Goal: Transaction & Acquisition: Obtain resource

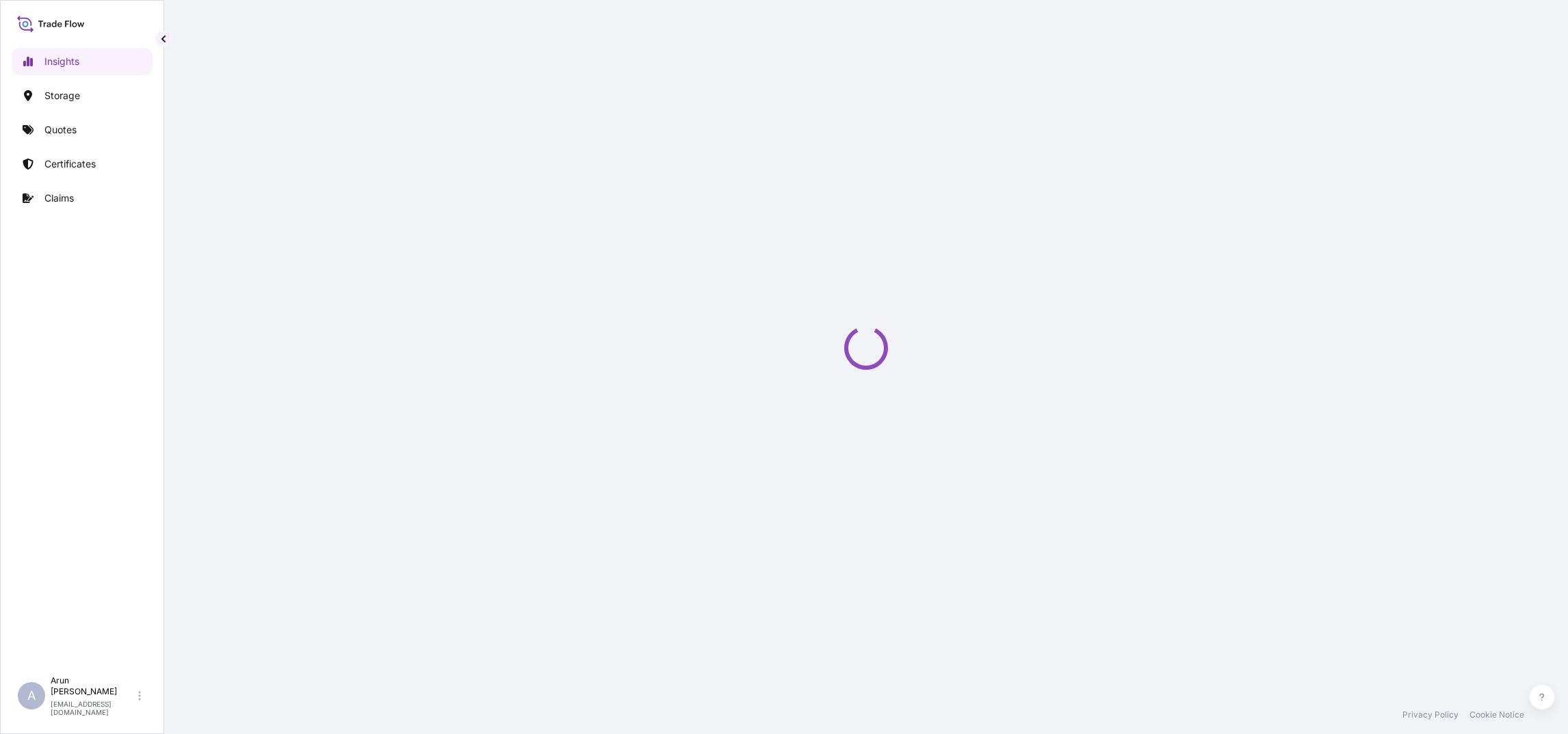
select select "2025"
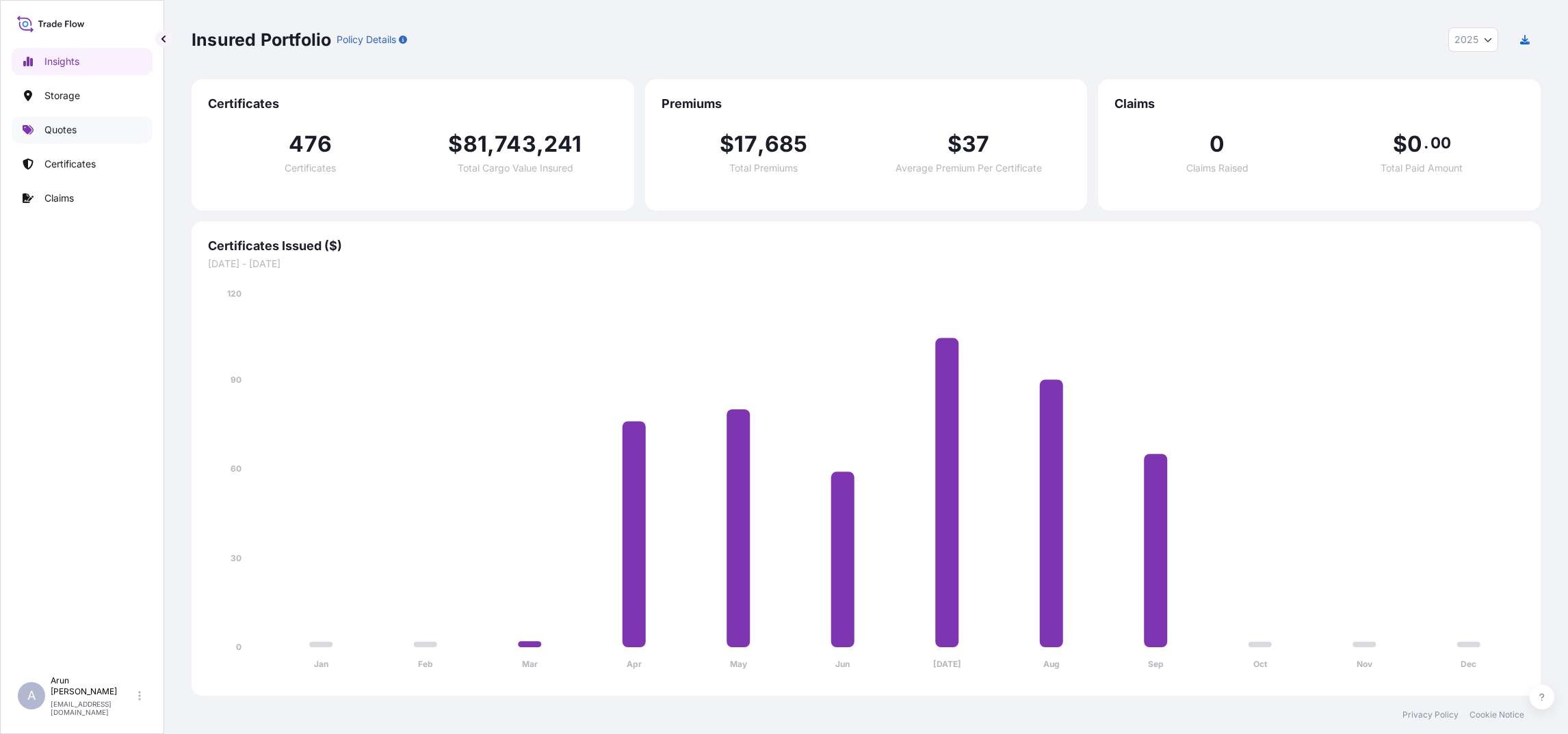
click at [74, 132] on p "Quotes" at bounding box center [61, 129] width 32 height 14
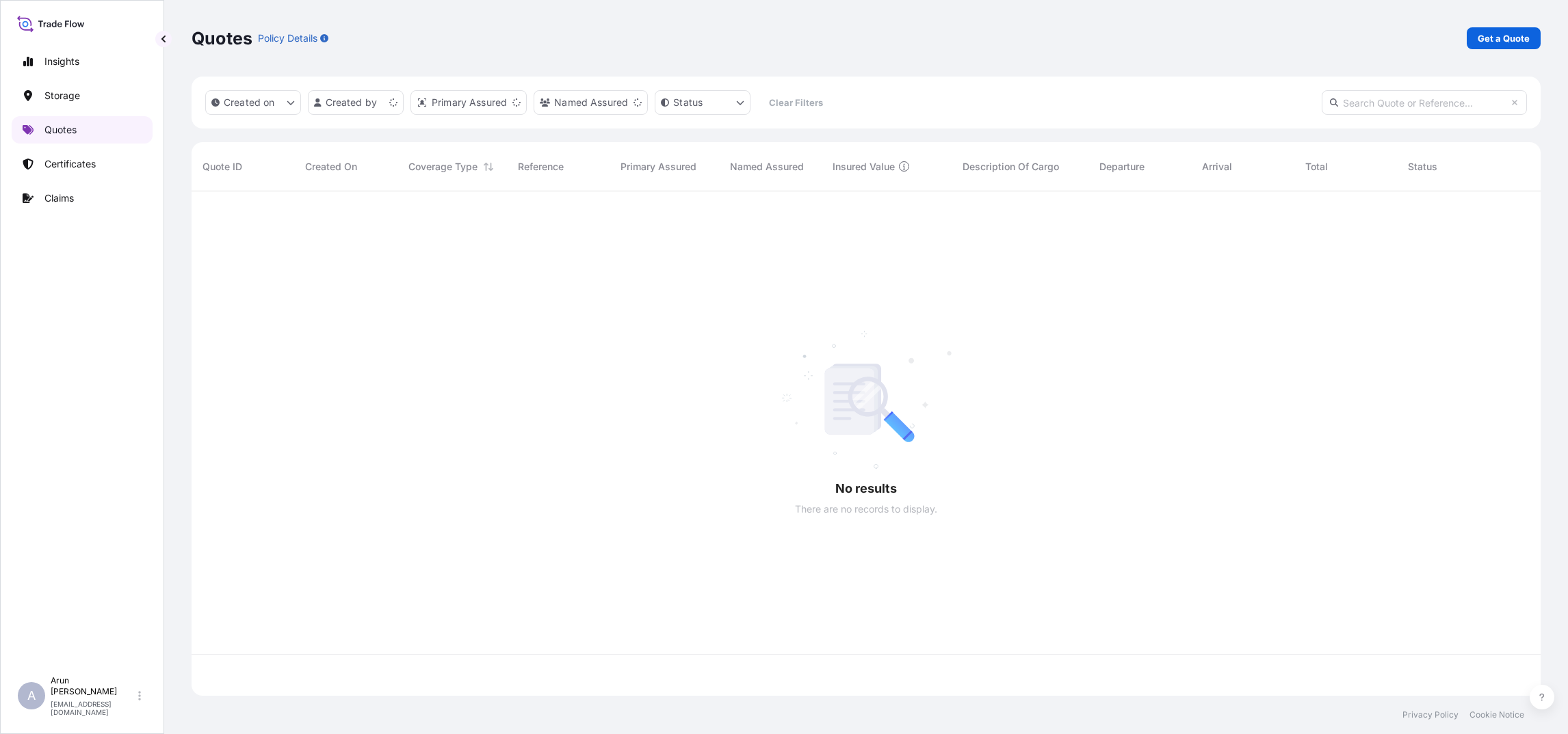
scroll to position [496, 1333]
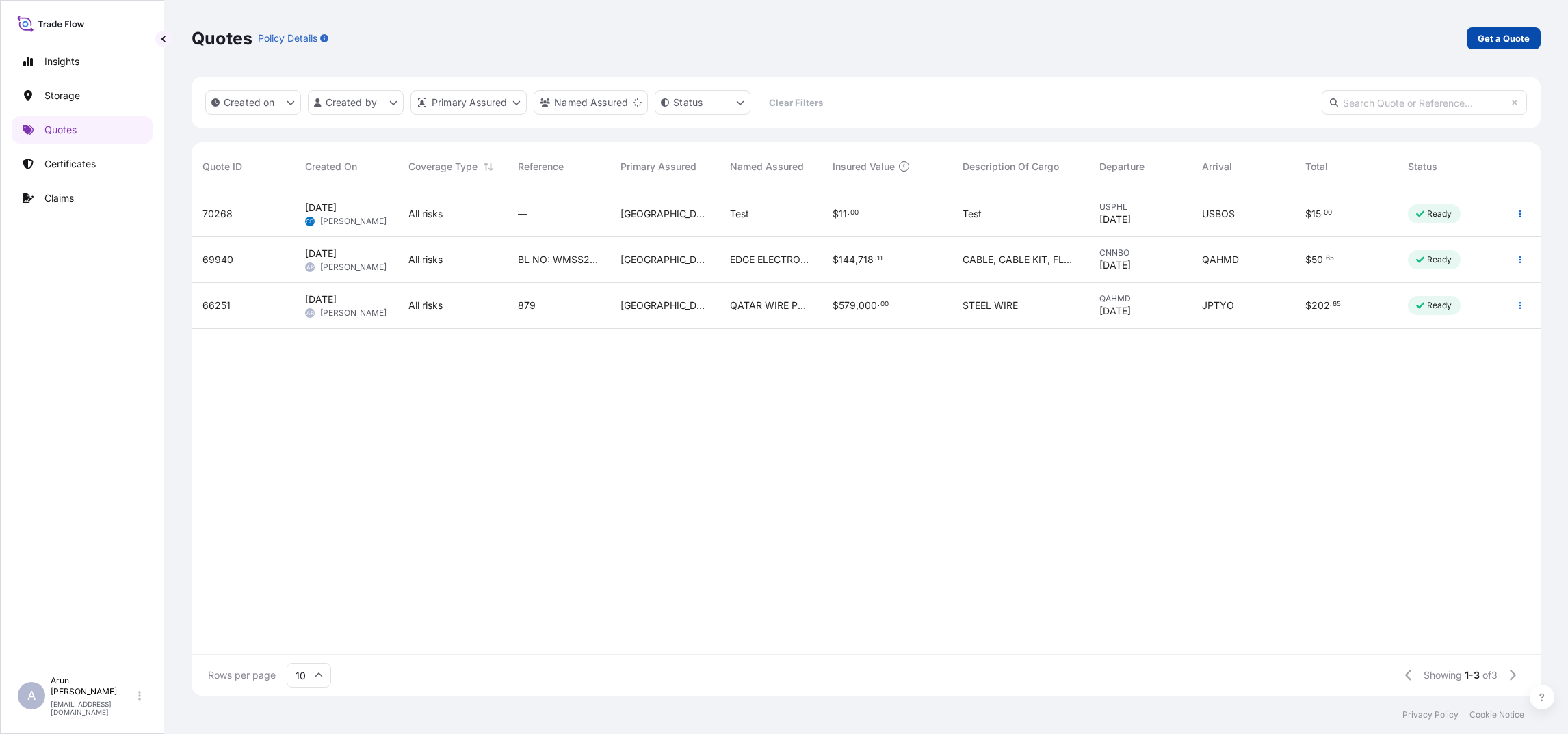
click at [1481, 39] on p "Get a Quote" at bounding box center [1503, 38] width 52 height 14
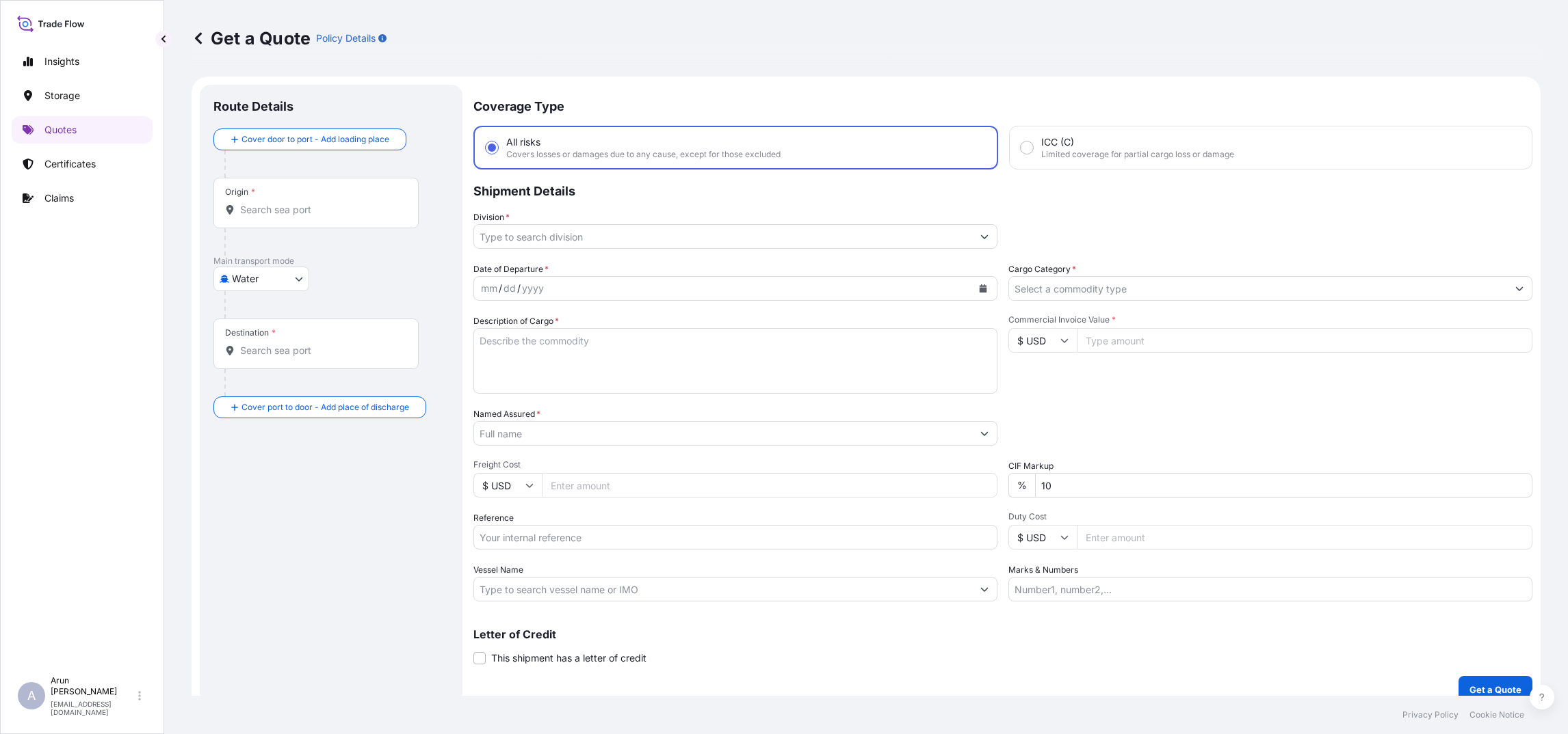
scroll to position [15, 0]
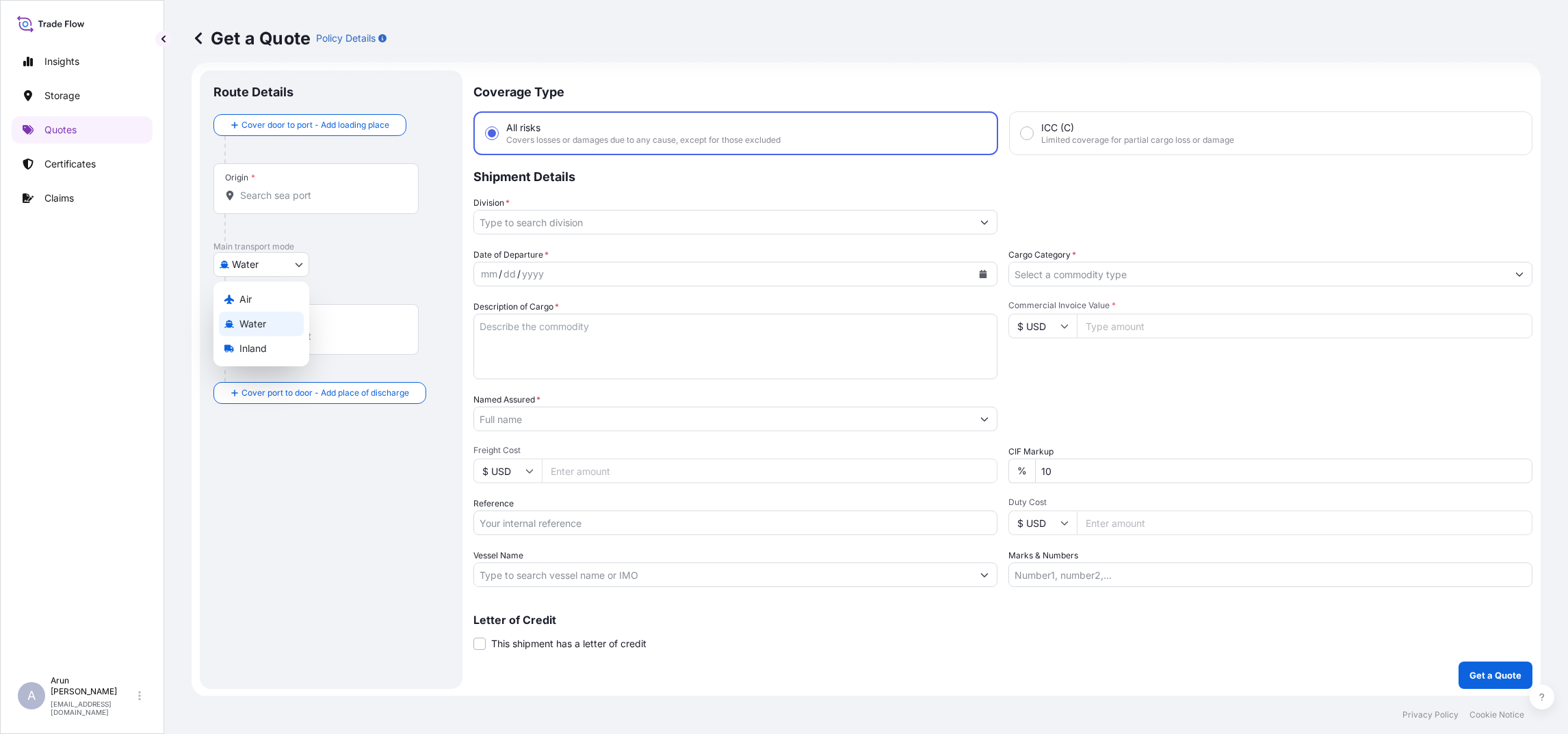
click at [301, 269] on body "Insights Storage Quotes Certificates Claims A Arun Radhakrishnan arun.radhakris…" at bounding box center [784, 367] width 1568 height 734
click at [281, 350] on div "Inland" at bounding box center [261, 348] width 85 height 24
select select "Inland"
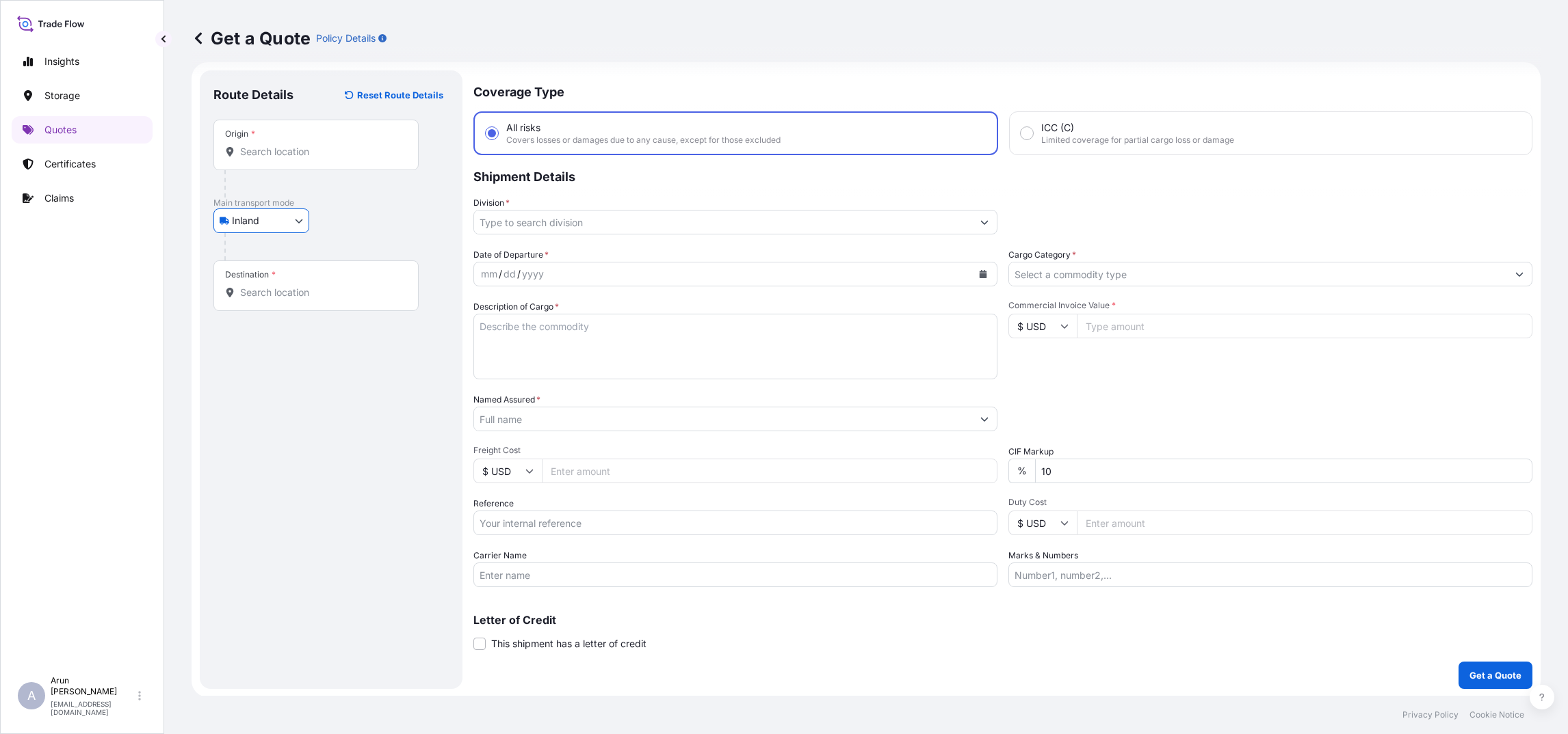
click at [314, 151] on input "Origin *" at bounding box center [321, 151] width 162 height 14
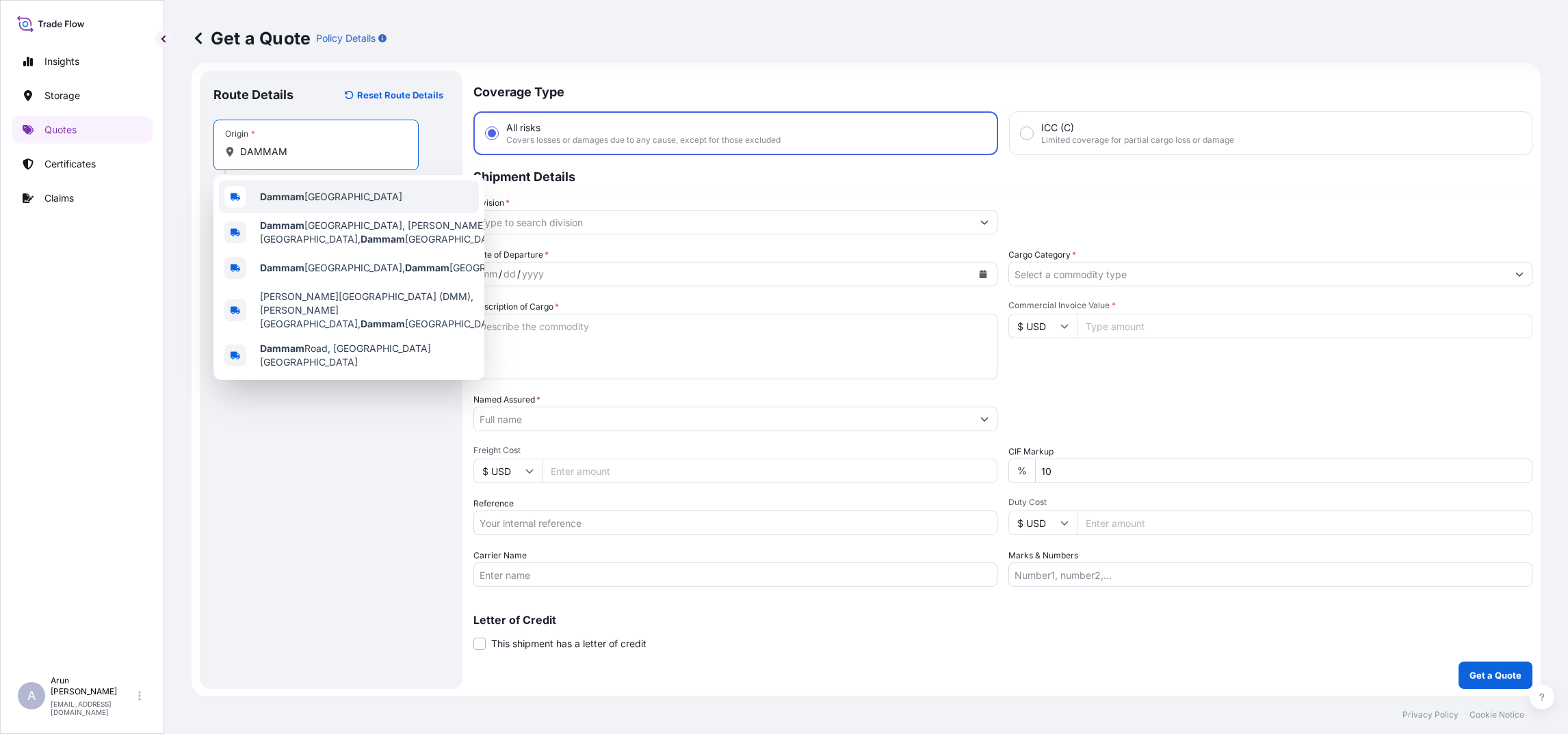
click at [331, 200] on span "Dammam Saudi Arabia" at bounding box center [331, 196] width 142 height 14
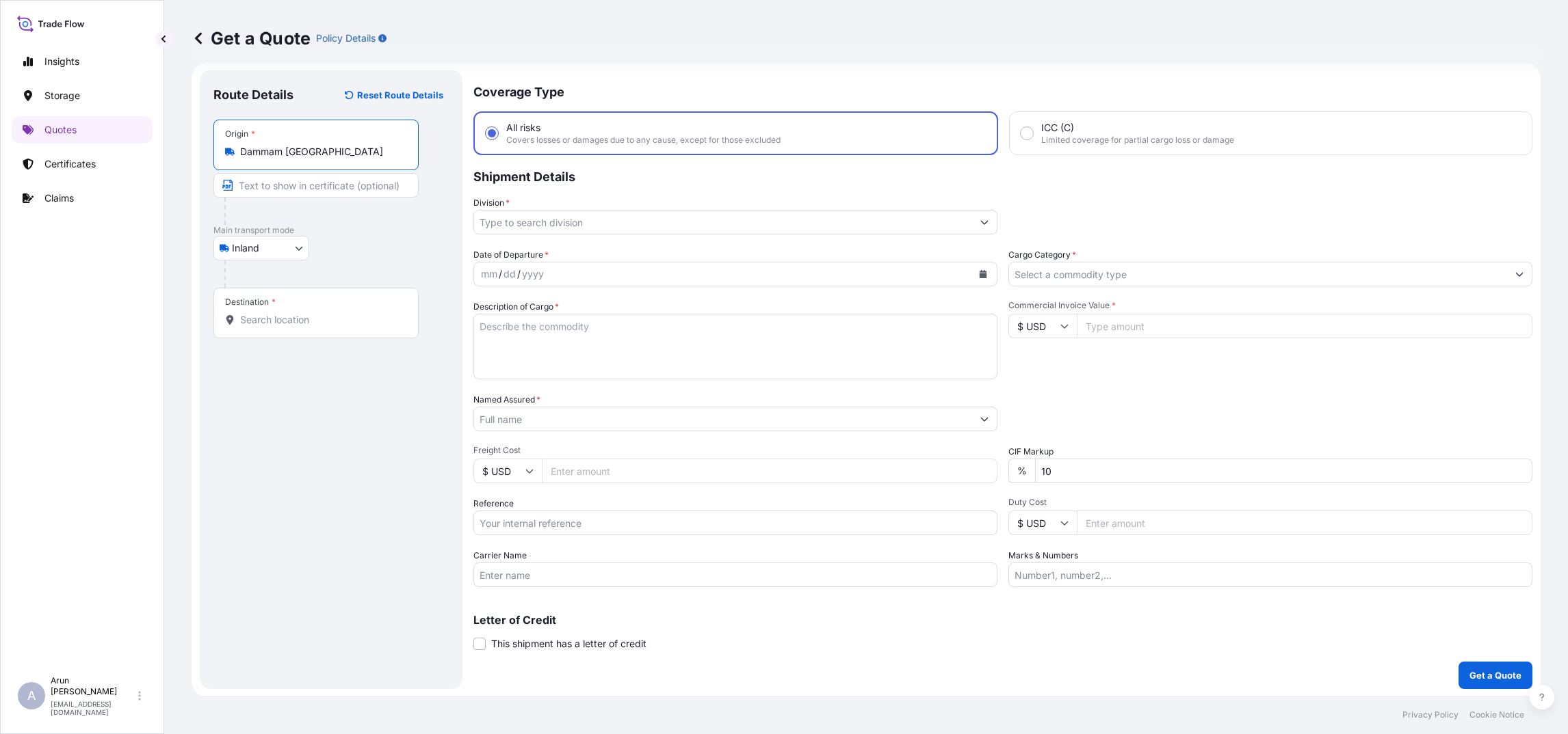
type input "Dammam Saudi Arabia"
click at [333, 182] on input "Text to appear on certificate" at bounding box center [316, 185] width 205 height 24
type input "GERFLOR MIDDLE EAST CO, DAMMAM, SAUDI ARABIA"
click at [544, 420] on input "Named Assured *" at bounding box center [723, 419] width 498 height 24
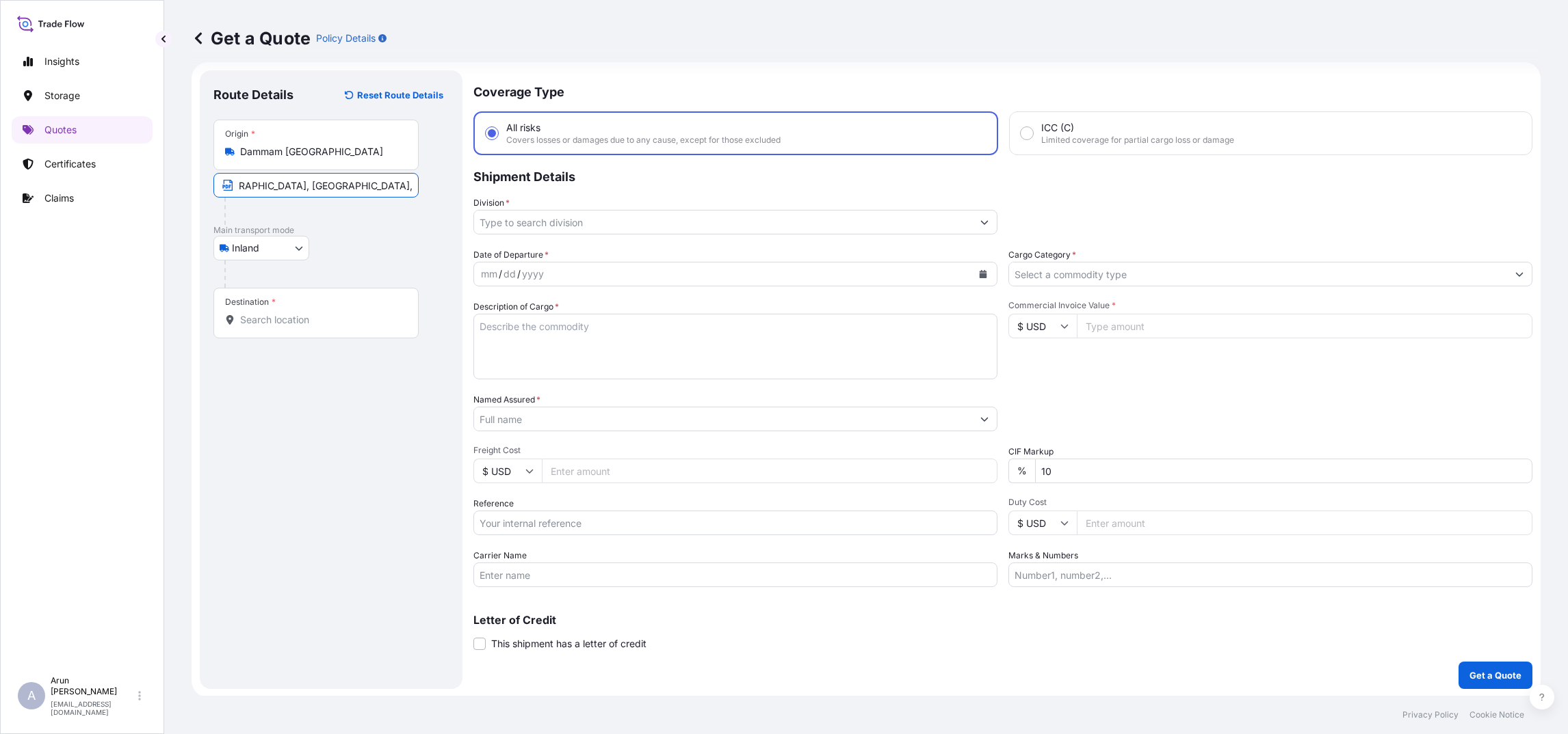
scroll to position [0, 0]
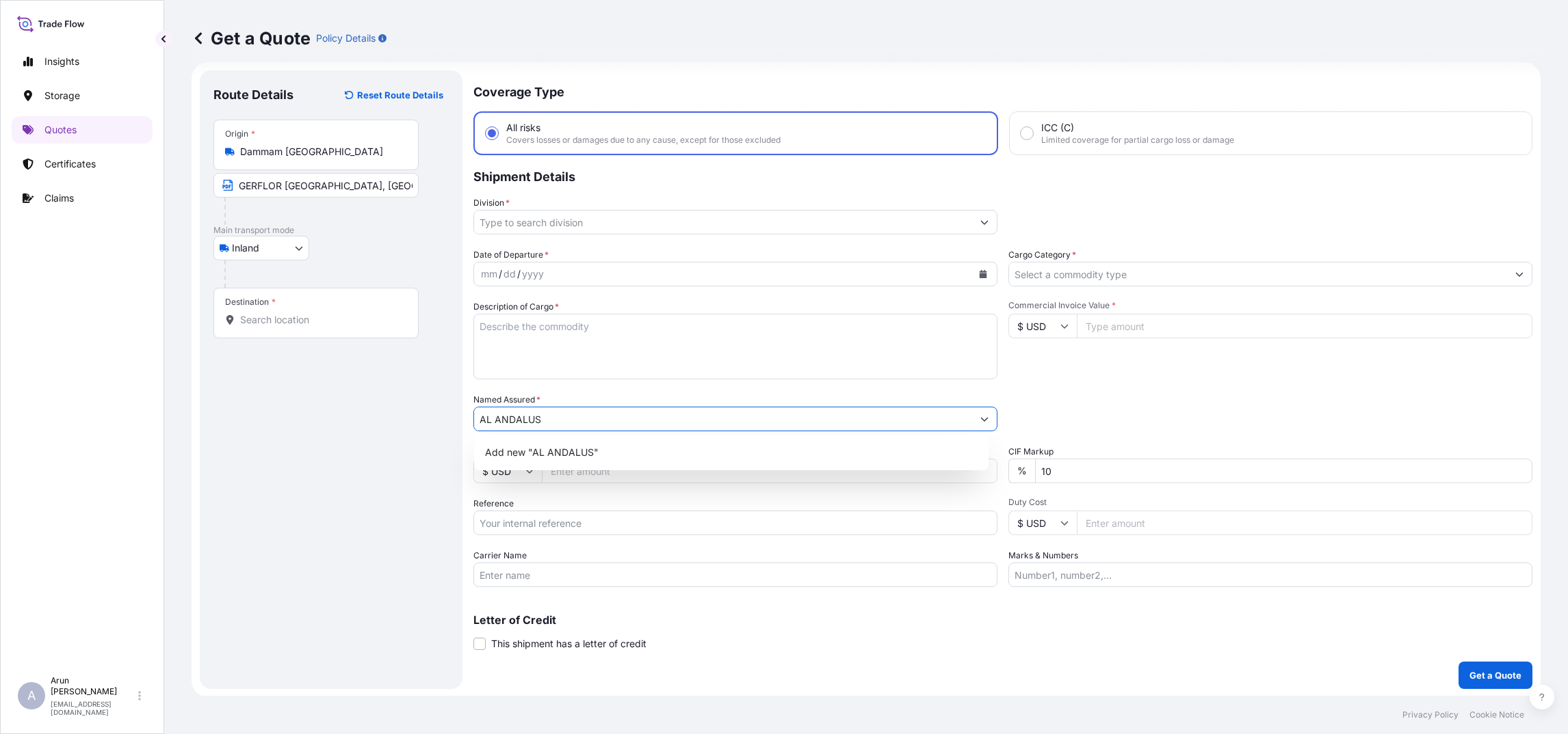
click at [495, 415] on input "AL ANDALUS" at bounding box center [723, 419] width 498 height 24
click at [569, 424] on input "ALANDALUS" at bounding box center [723, 419] width 498 height 24
type input "A"
click at [573, 460] on p "Please type and select an option" at bounding box center [731, 455] width 504 height 30
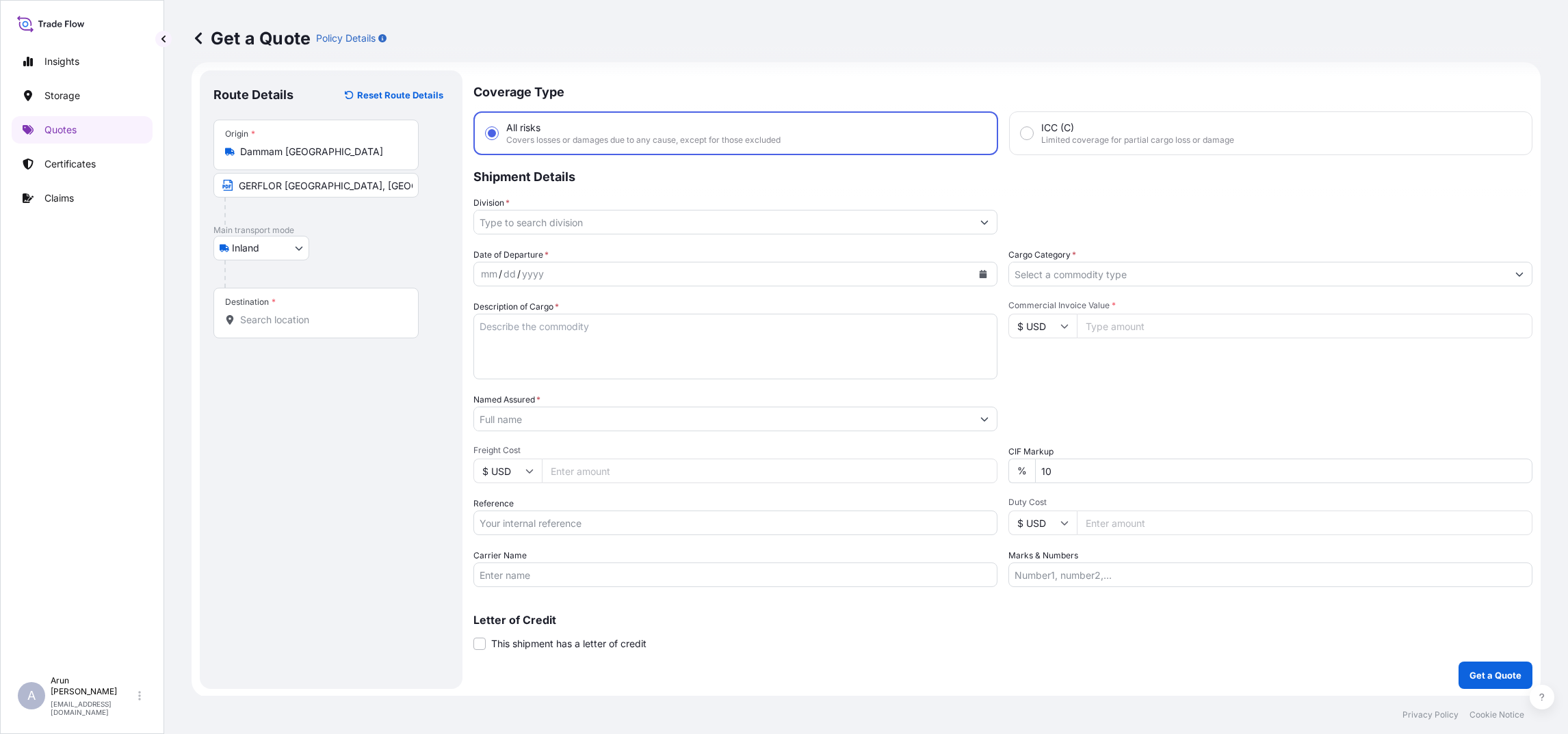
click at [553, 420] on input "Named Assured *" at bounding box center [723, 419] width 498 height 24
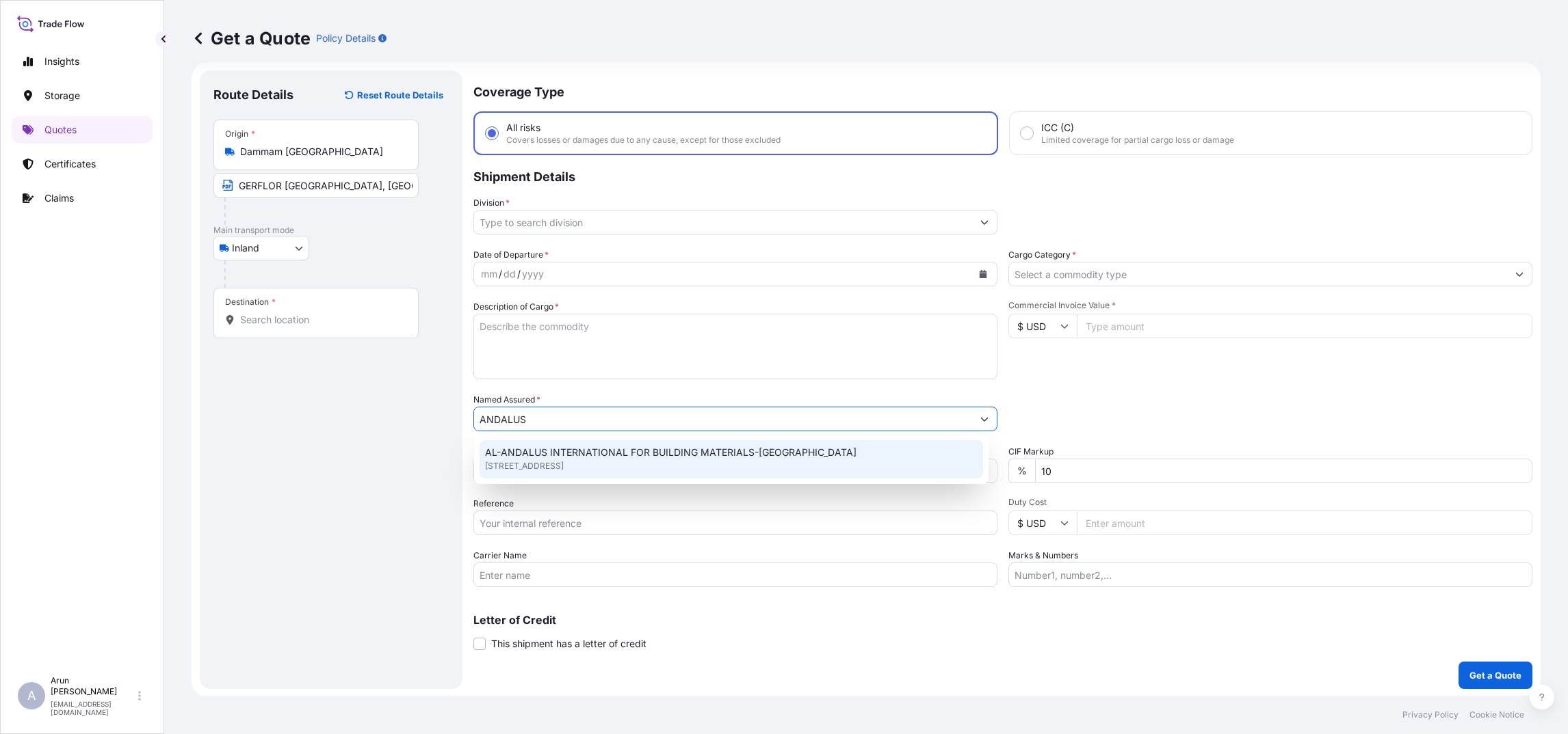
click at [564, 462] on span "PO BOX 15112, STREET NO-8 GATE NO-90 INDUSTRIAL AREA DOHA QATAR, QATAR" at bounding box center [524, 466] width 78 height 14
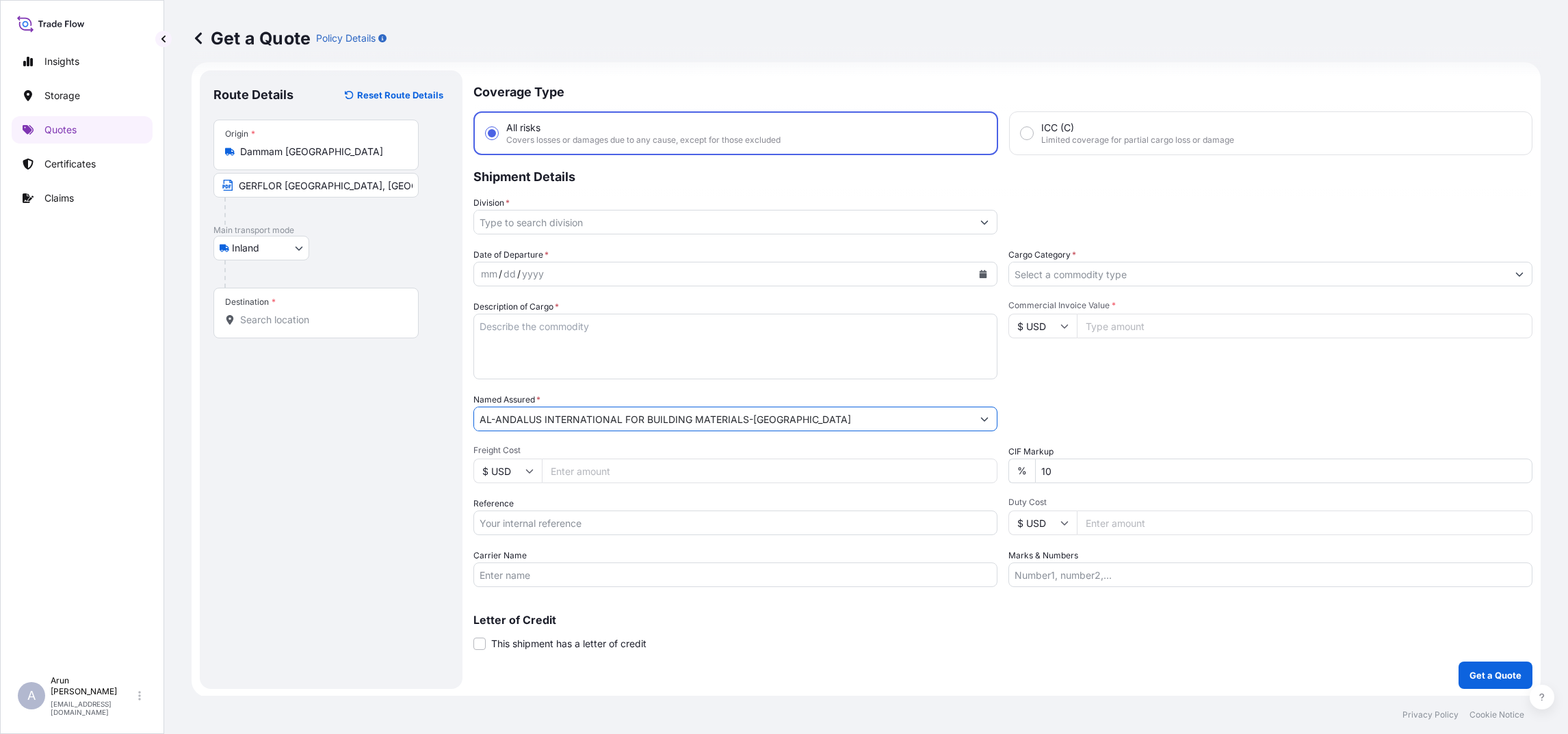
drag, startPoint x: 798, startPoint y: 420, endPoint x: 391, endPoint y: 432, distance: 407.2
click at [391, 434] on form "Route Details Reset Route Details Place of loading Road / Inland Road / Inland …" at bounding box center [866, 380] width 1349 height 635
type input "AL-ANDALUS INTERNATIONAL FOR BUILDING MATERIALS-QATAR"
click at [258, 327] on div "Destination *" at bounding box center [316, 313] width 205 height 51
click at [258, 327] on input "Destination *" at bounding box center [321, 319] width 162 height 14
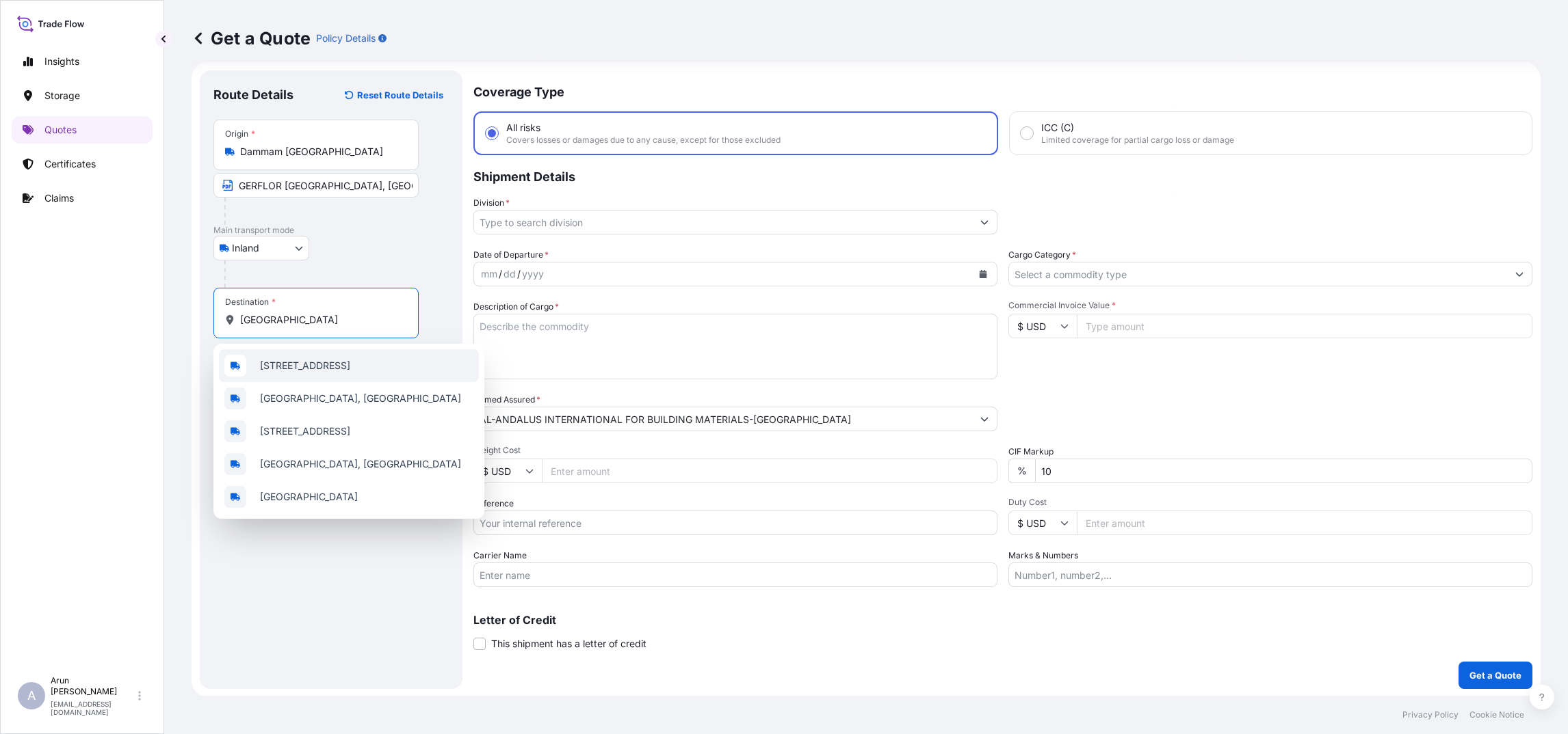
click at [350, 368] on span "Street 8, Industrial Area, Ar-Rayyan, Qatar" at bounding box center [305, 365] width 91 height 14
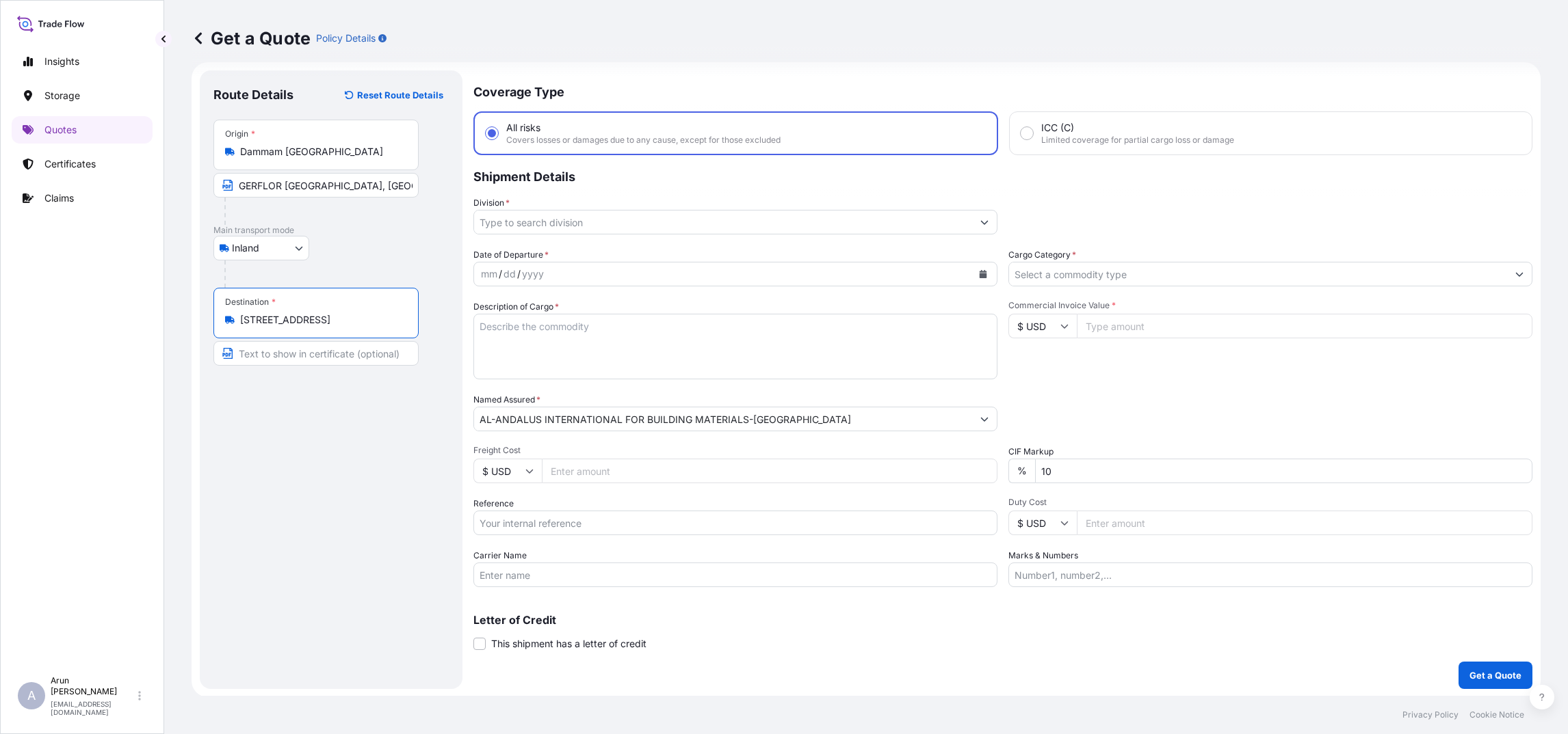
type input "Street 8, Industrial Area, Ar-Rayyan, Qatar"
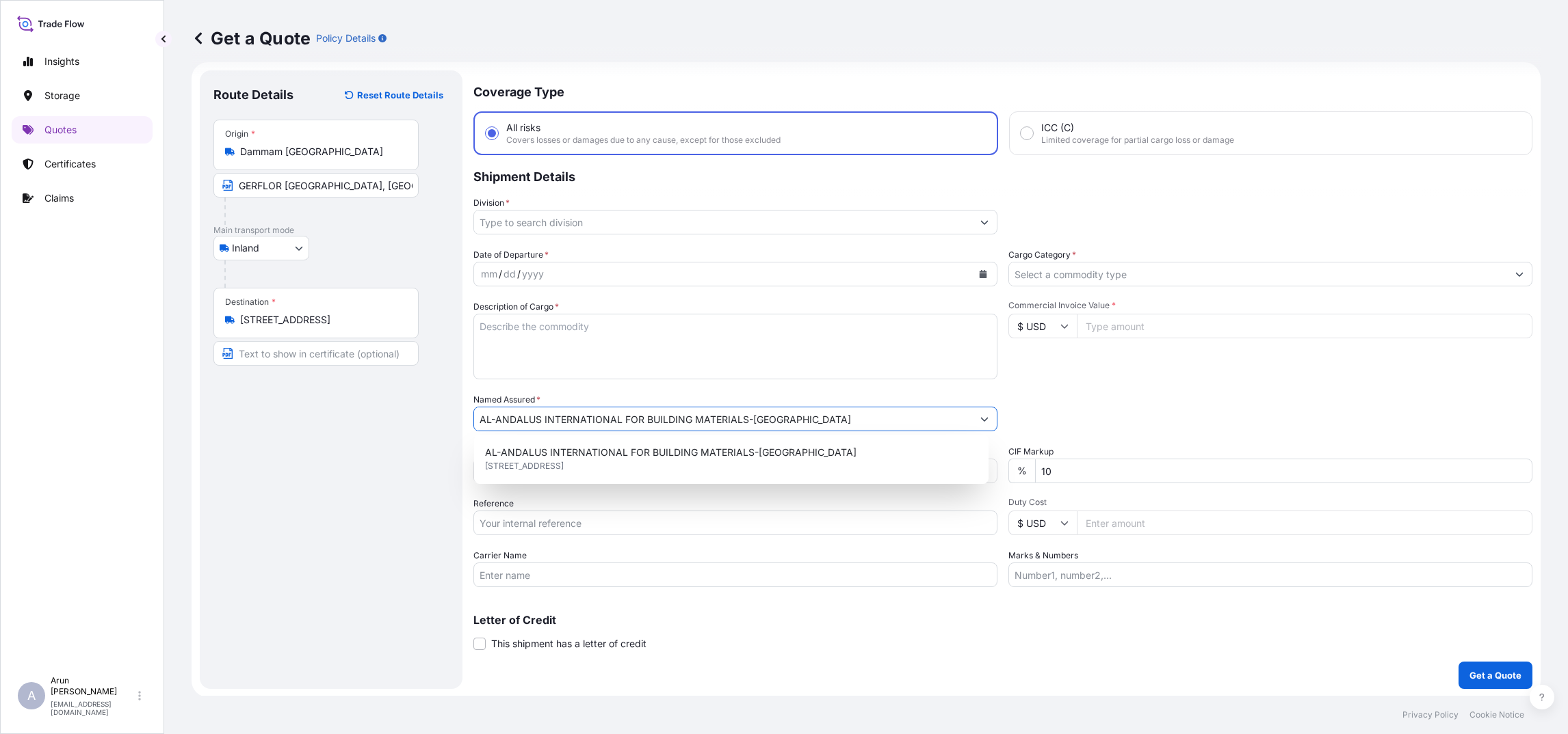
drag, startPoint x: 807, startPoint y: 415, endPoint x: 95, endPoint y: 428, distance: 712.1
click at [95, 428] on div "Insights Storage Quotes Certificates Claims A Arun Radhakrishnan arun.radhakris…" at bounding box center [784, 367] width 1568 height 734
click at [300, 352] on input "Text to appear on certificate" at bounding box center [316, 353] width 205 height 24
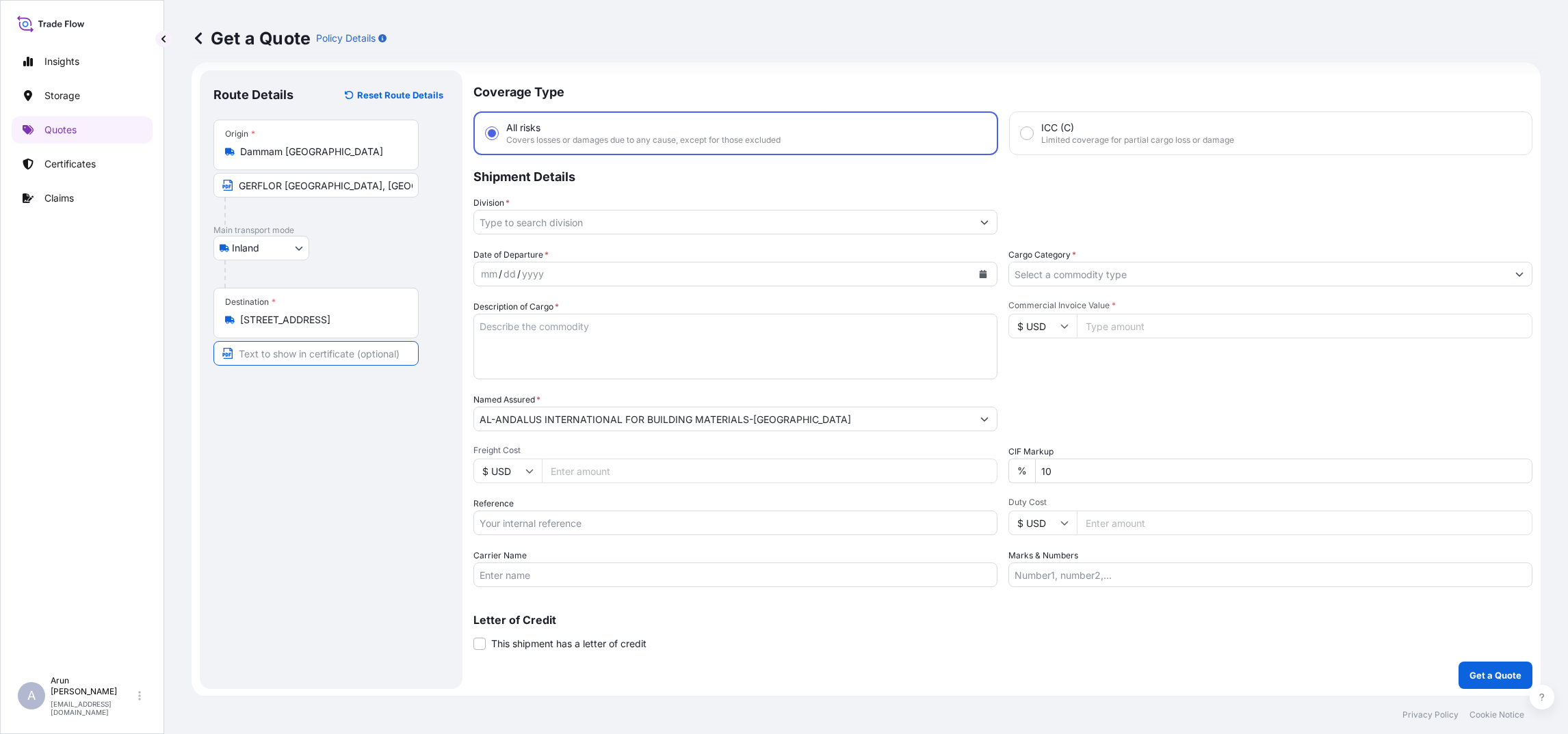
paste input "AL-ANDALUS INTERNATIONAL FOR BUILDING MATERIALS-QATAR"
click at [379, 352] on input "AL-ANDALUS INTERNATIONAL FOR BUILDING MATERIALS-QATAR" at bounding box center [316, 353] width 205 height 24
click at [379, 353] on input "AL-ANDALUS INTERNATIONAL FOR BUILDING MATERIALS-QATAR" at bounding box center [316, 353] width 205 height 24
click at [782, 416] on input "AL-ANDALUS INTERNATIONAL FOR BUILDING MATERIALS-QATAR" at bounding box center [723, 419] width 498 height 24
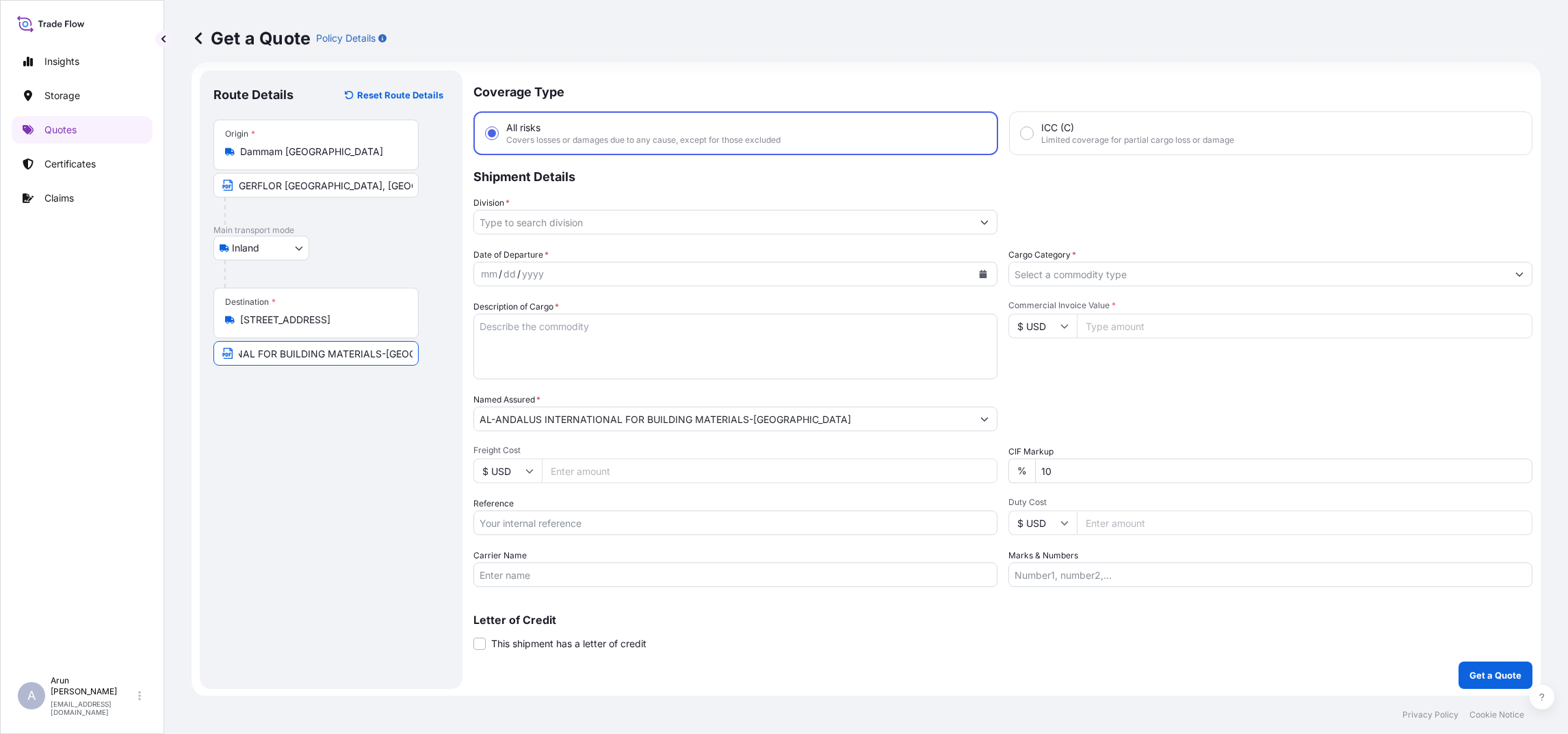
scroll to position [0, 0]
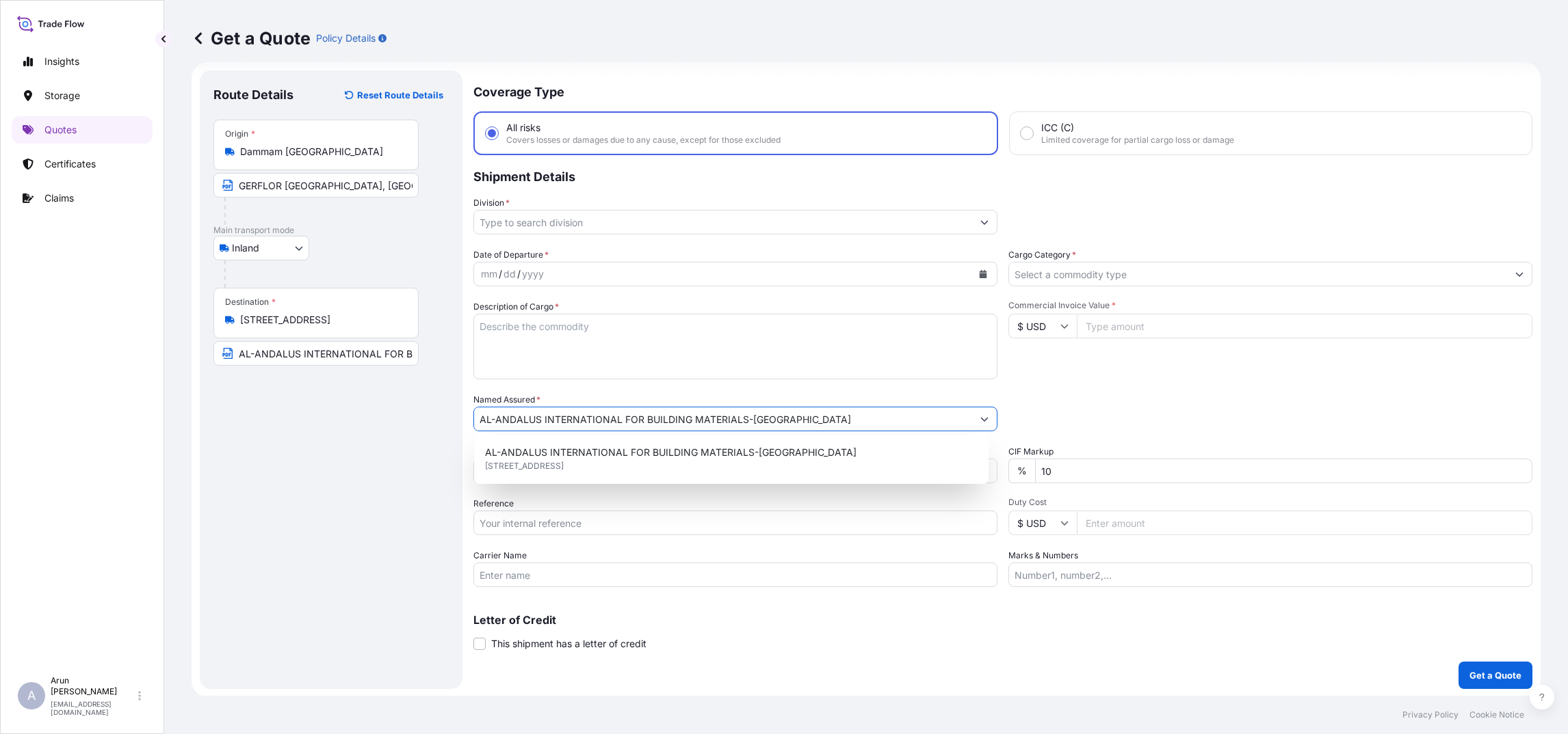
click at [402, 355] on input "AL-ANDALUS INTERNATIONAL FOR BUILDING MATERIALS-QATAR" at bounding box center [316, 353] width 205 height 24
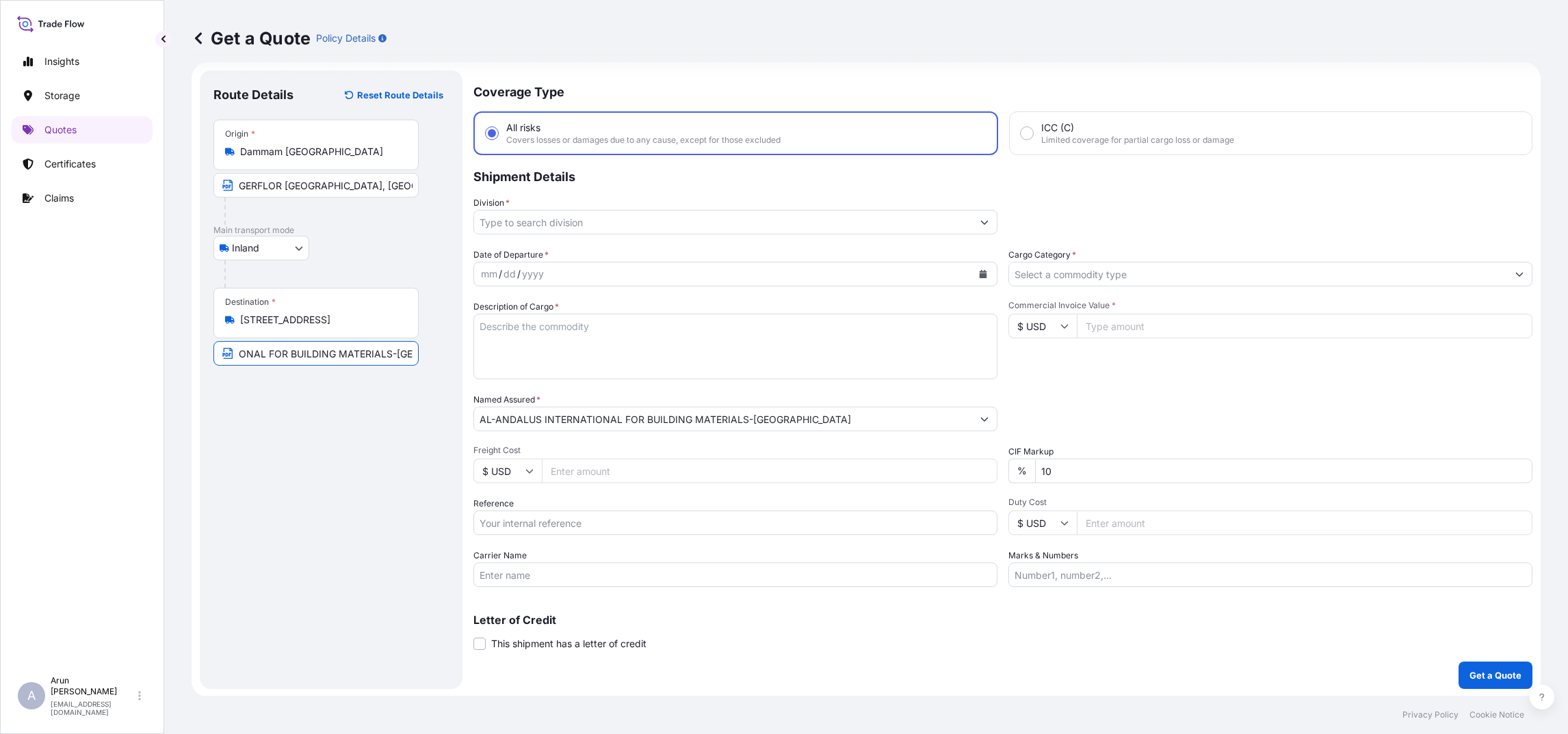
scroll to position [0, 122]
type input "AL-ANDALUS INTERNATIONAL FOR BUILDING MATERIALSQATAR"
drag, startPoint x: 413, startPoint y: 355, endPoint x: -4, endPoint y: 340, distance: 417.3
click at [0, 340] on html "Insights Storage Quotes Certificates Claims A Arun Radhakrishnan arun.radhakris…" at bounding box center [784, 367] width 1568 height 734
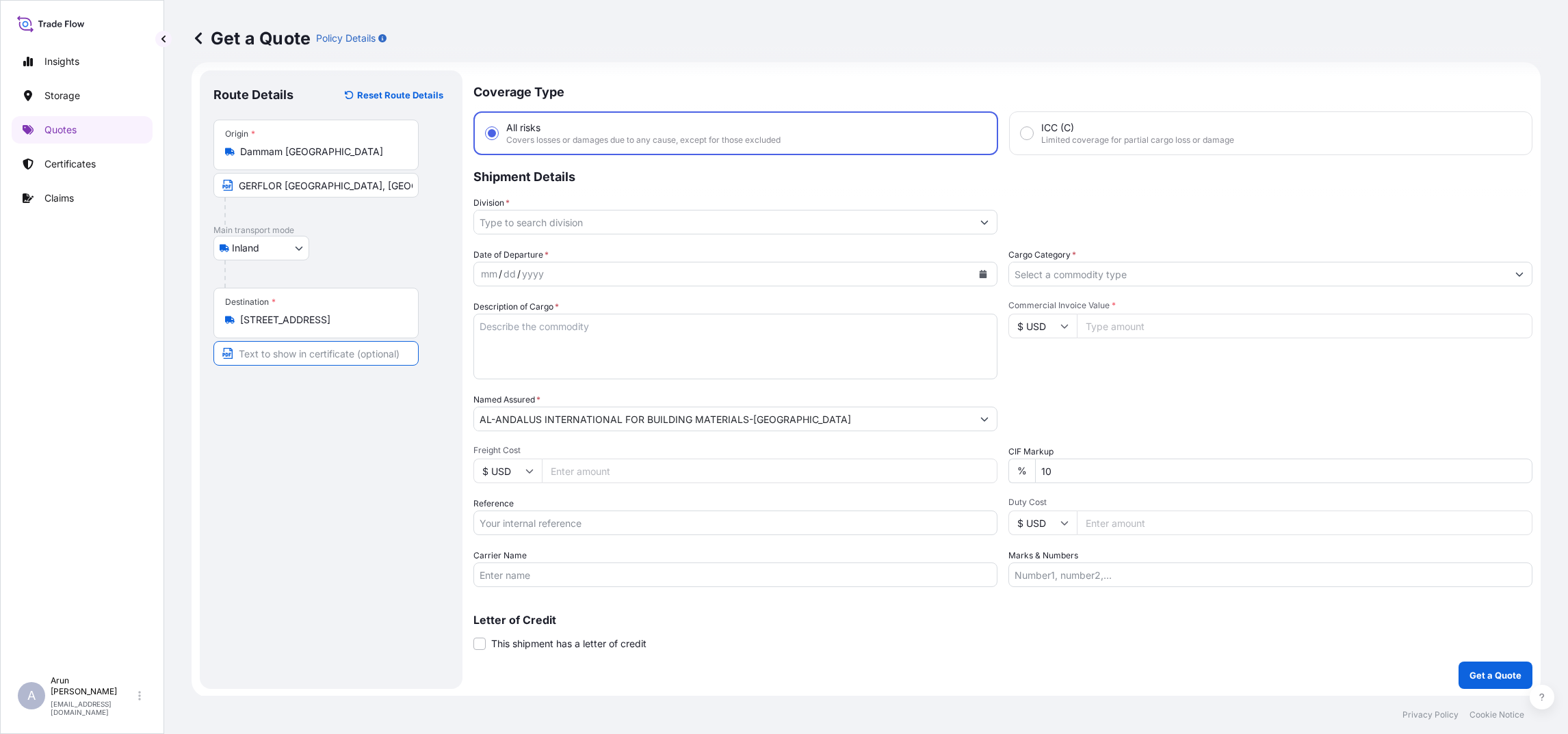
click at [405, 318] on div "Street 8, Industrial Area, Ar-Rayyan, Qatar" at bounding box center [315, 319] width 182 height 14
click at [402, 318] on input "Street 8, Industrial Area, Ar-Rayyan, Qatar" at bounding box center [321, 319] width 162 height 14
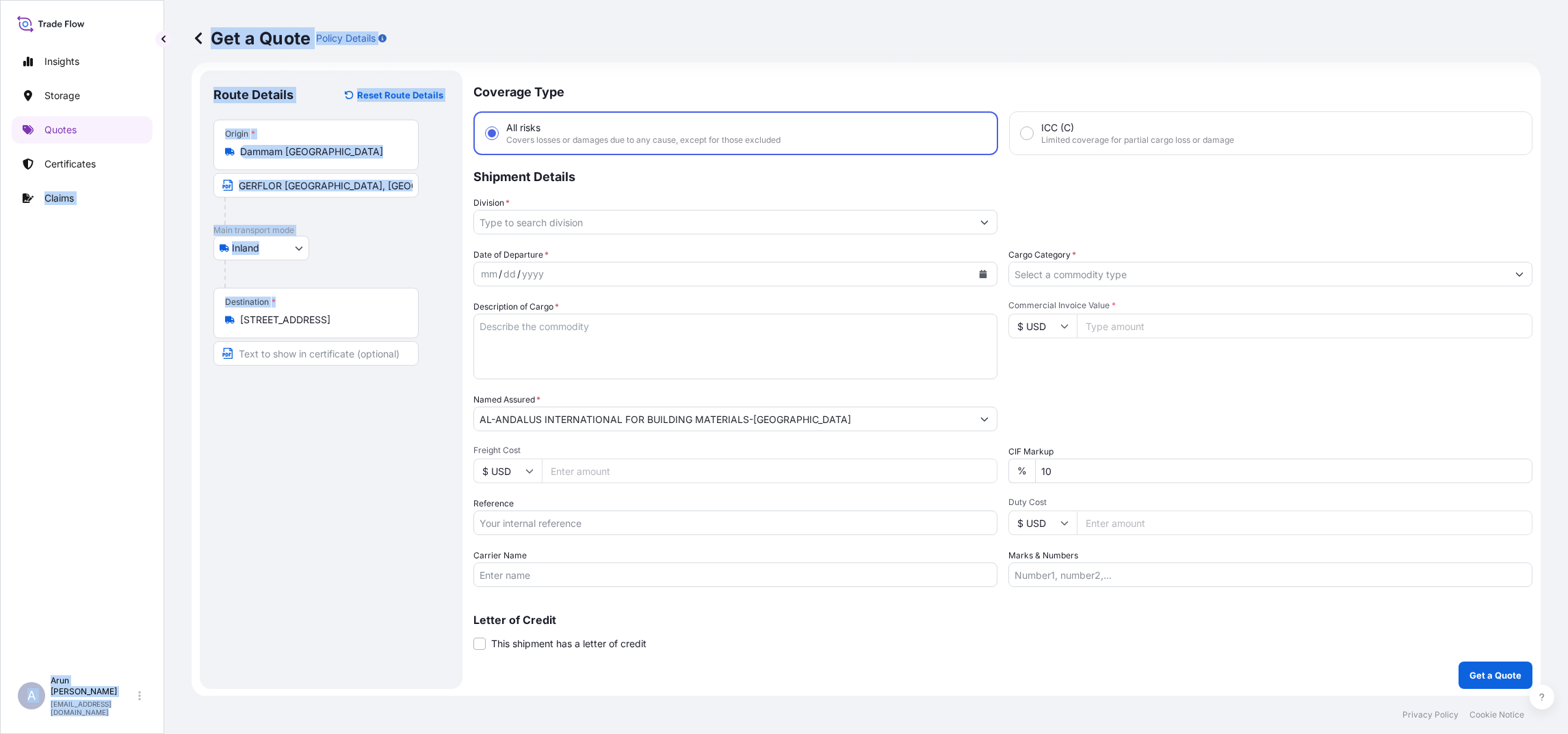
drag, startPoint x: 407, startPoint y: 318, endPoint x: 25, endPoint y: 309, distance: 382.1
click at [25, 309] on div "Insights Storage Quotes Certificates Claims A Arun Radhakrishnan arun.radhakris…" at bounding box center [784, 367] width 1568 height 734
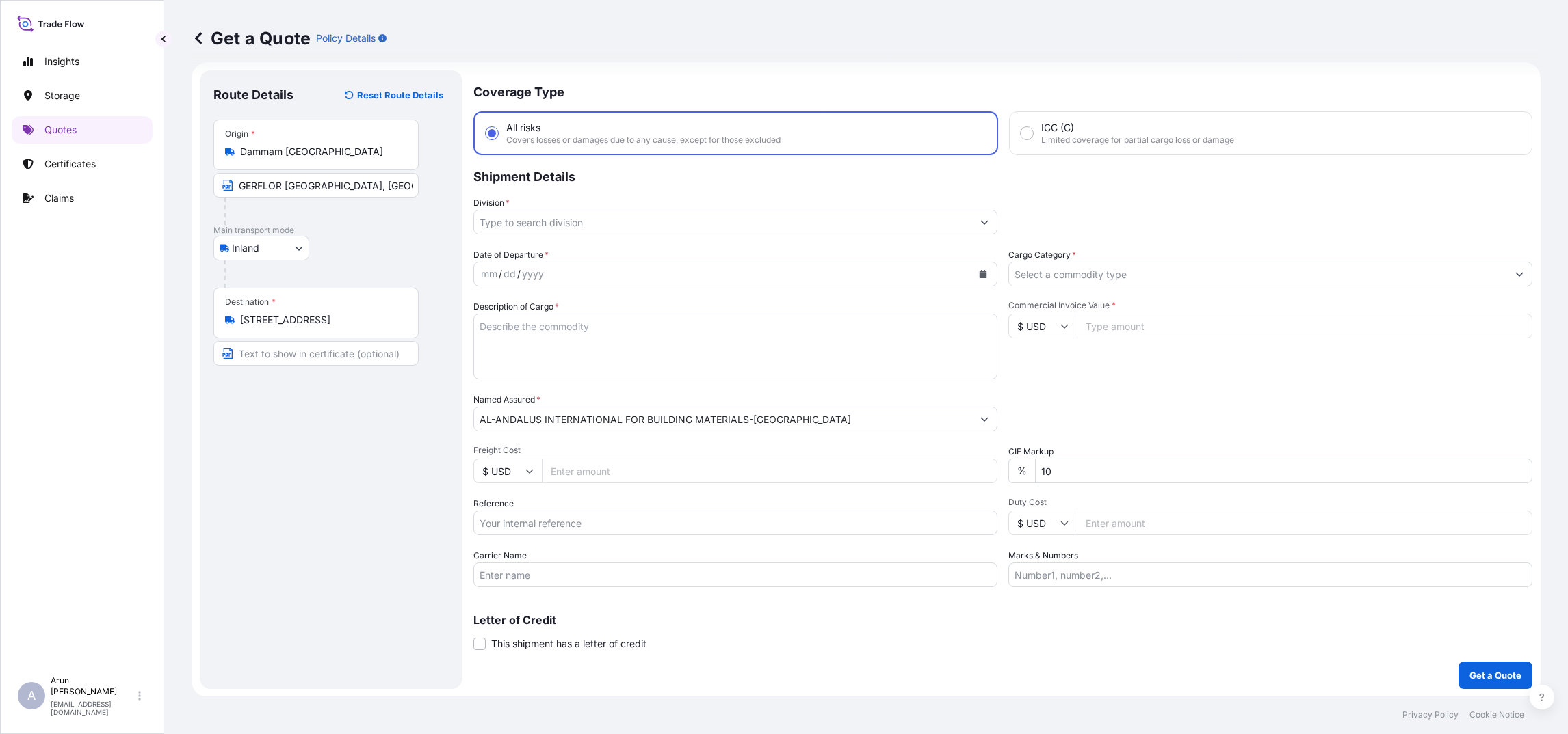
click at [375, 399] on div "Route Details Reset Route Details Place of loading Road / Inland Road / Inland …" at bounding box center [331, 380] width 235 height 592
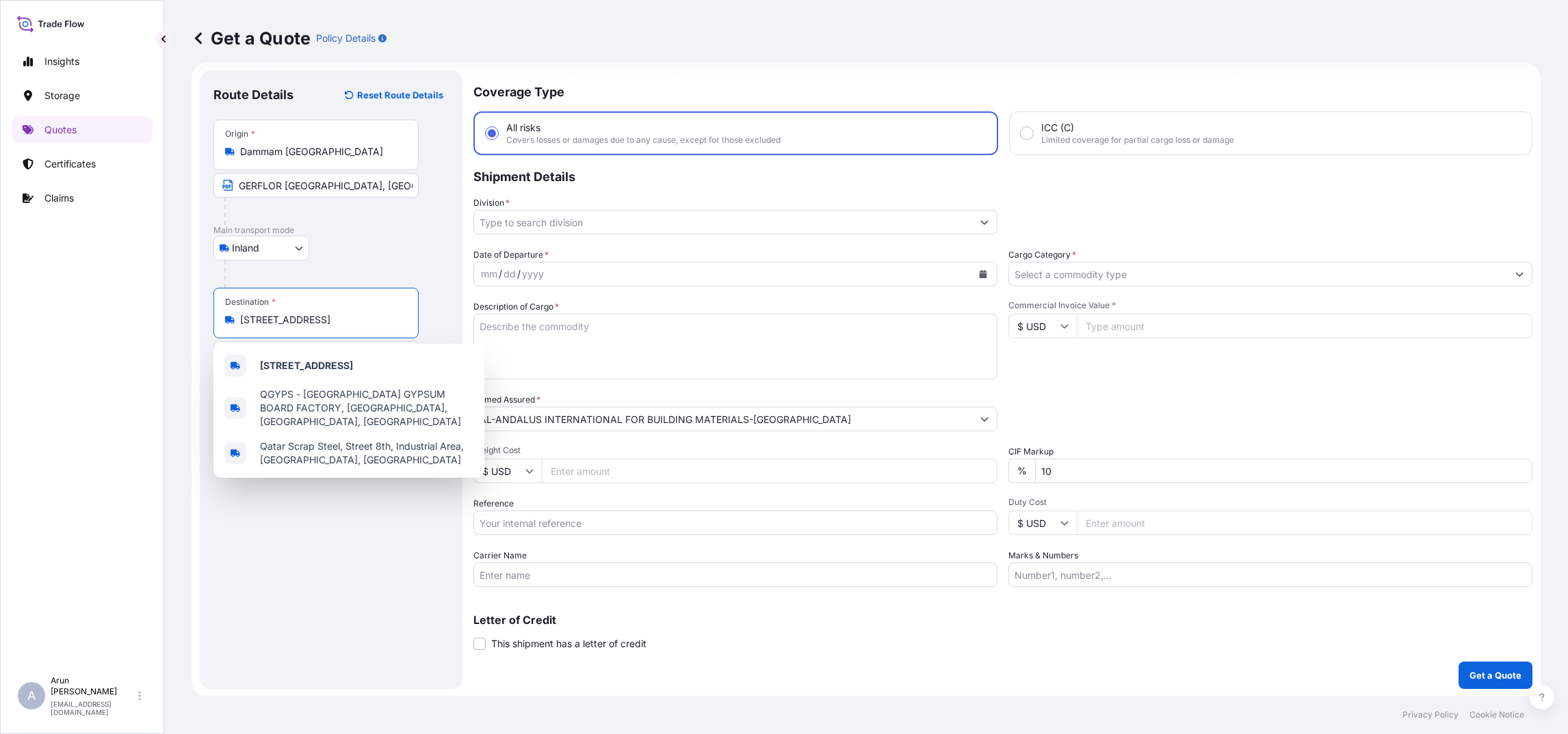
drag, startPoint x: 395, startPoint y: 326, endPoint x: 197, endPoint y: 309, distance: 198.7
click at [197, 309] on form "Route Details Reset Route Details Place of loading Road / Inland Road / Inland …" at bounding box center [866, 380] width 1349 height 635
type input "n, Qatar"
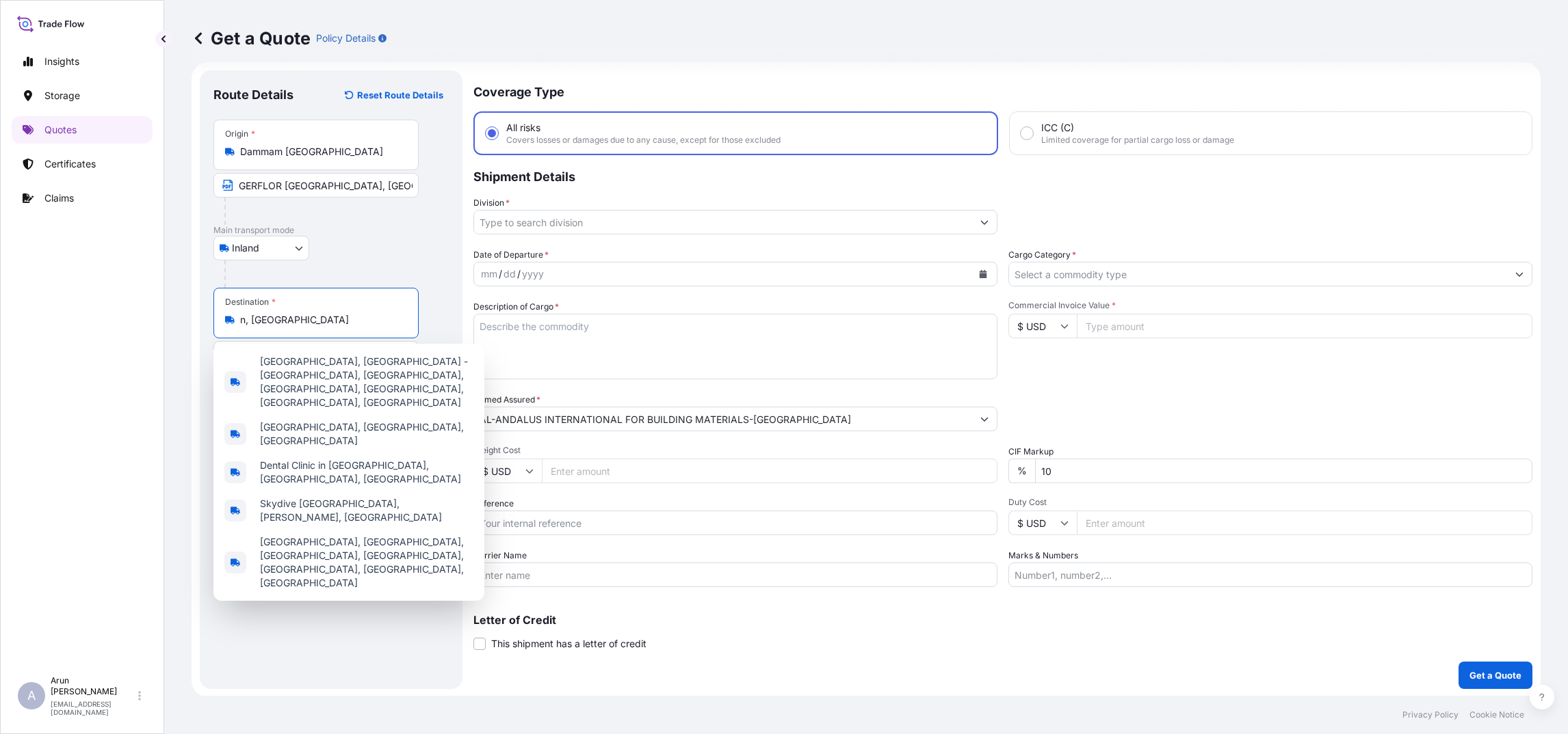
drag, startPoint x: 290, startPoint y: 318, endPoint x: 95, endPoint y: 307, distance: 195.3
click at [95, 307] on div "Insights Storage Quotes Certificates Claims A Arun Radhakrishnan arun.radhakris…" at bounding box center [784, 367] width 1568 height 734
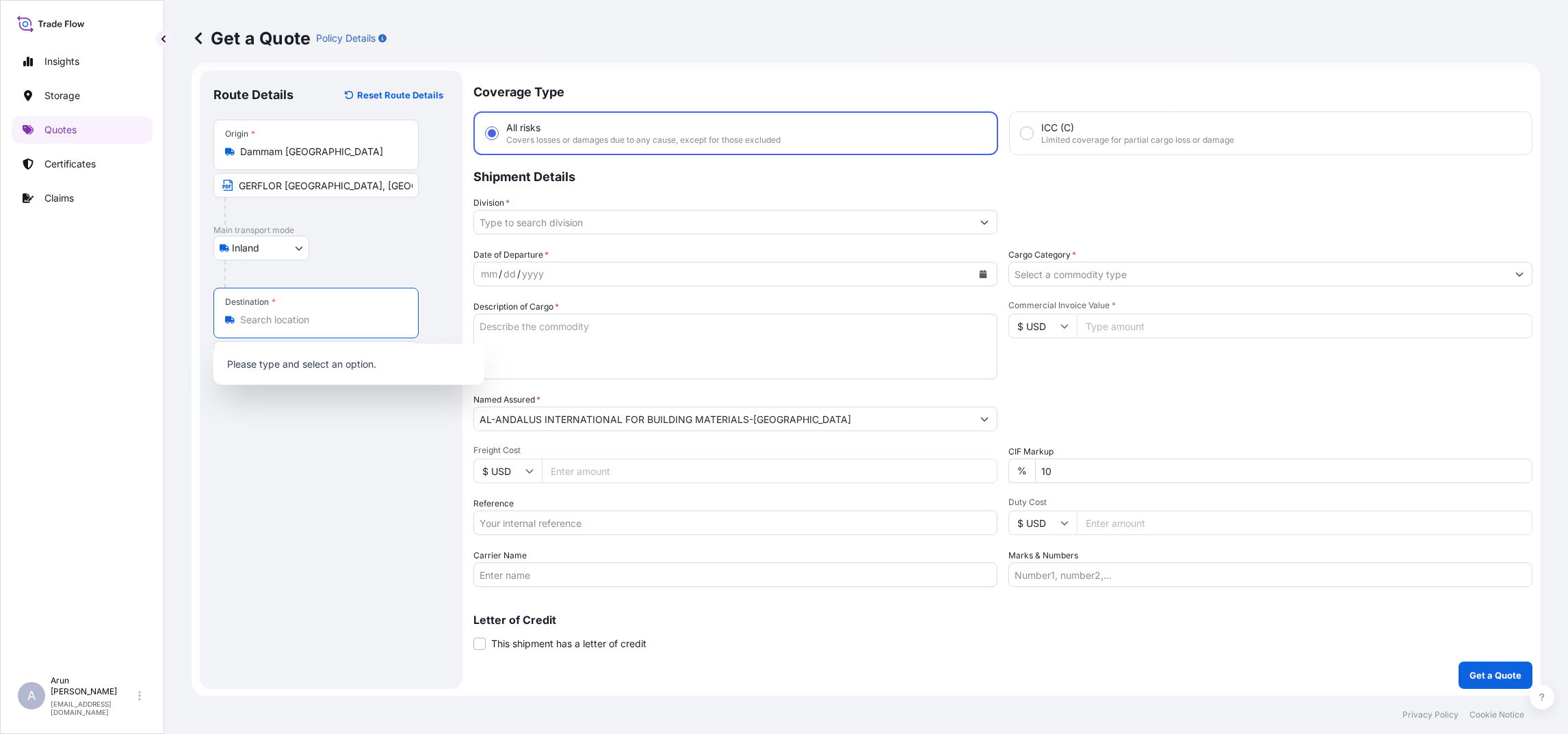
type input "Street 8, Industrial Area, Ar-Rayyan, Qatar"
drag, startPoint x: 236, startPoint y: 183, endPoint x: 609, endPoint y: 228, distance: 375.7
click at [609, 228] on form "Route Details Reset Route Details Place of loading Road / Inland Road / Inland …" at bounding box center [866, 380] width 1349 height 635
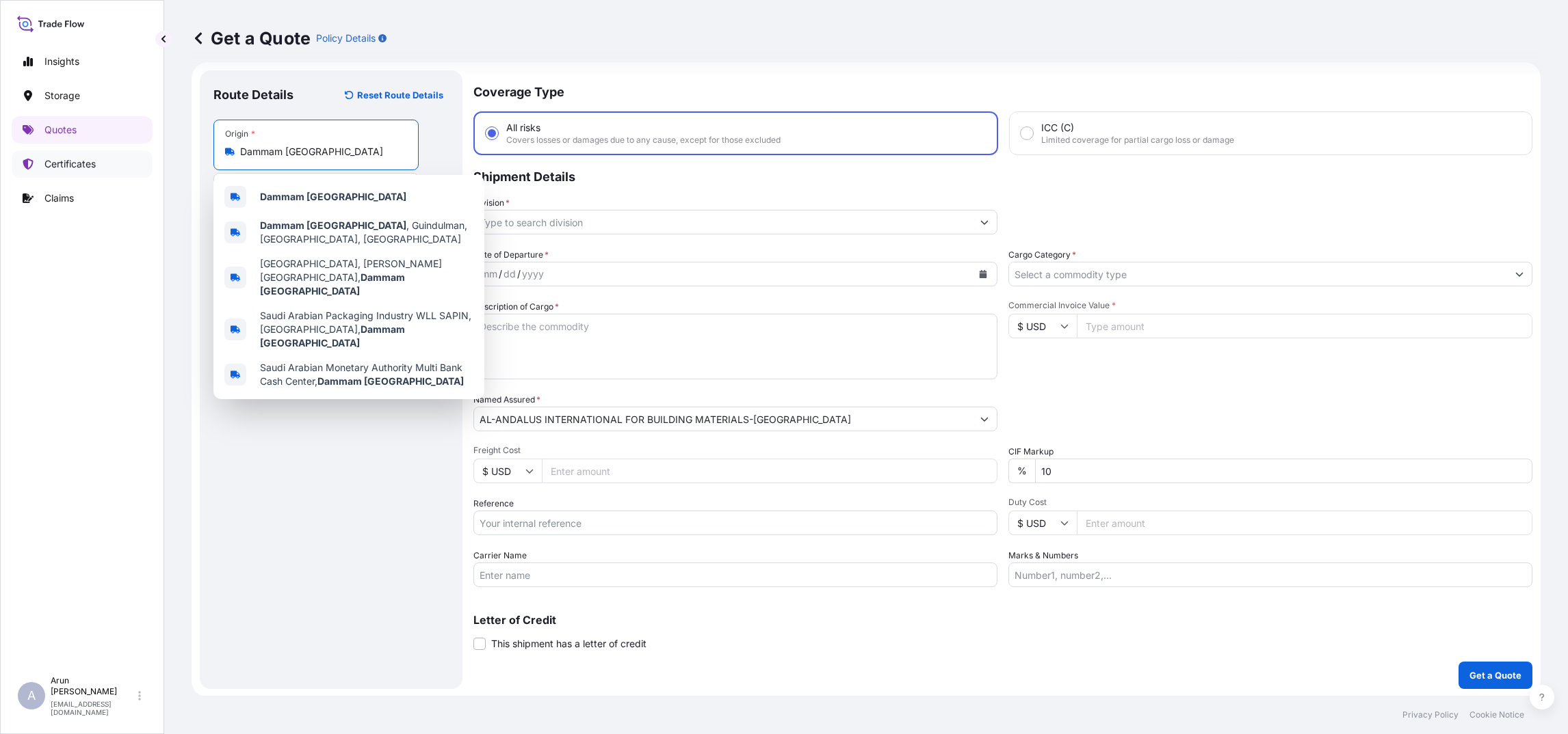
drag, startPoint x: 387, startPoint y: 154, endPoint x: 42, endPoint y: 171, distance: 345.4
click at [42, 171] on div "Insights Storage Quotes Certificates Claims A Arun Radhakrishnan arun.radhakris…" at bounding box center [784, 367] width 1568 height 734
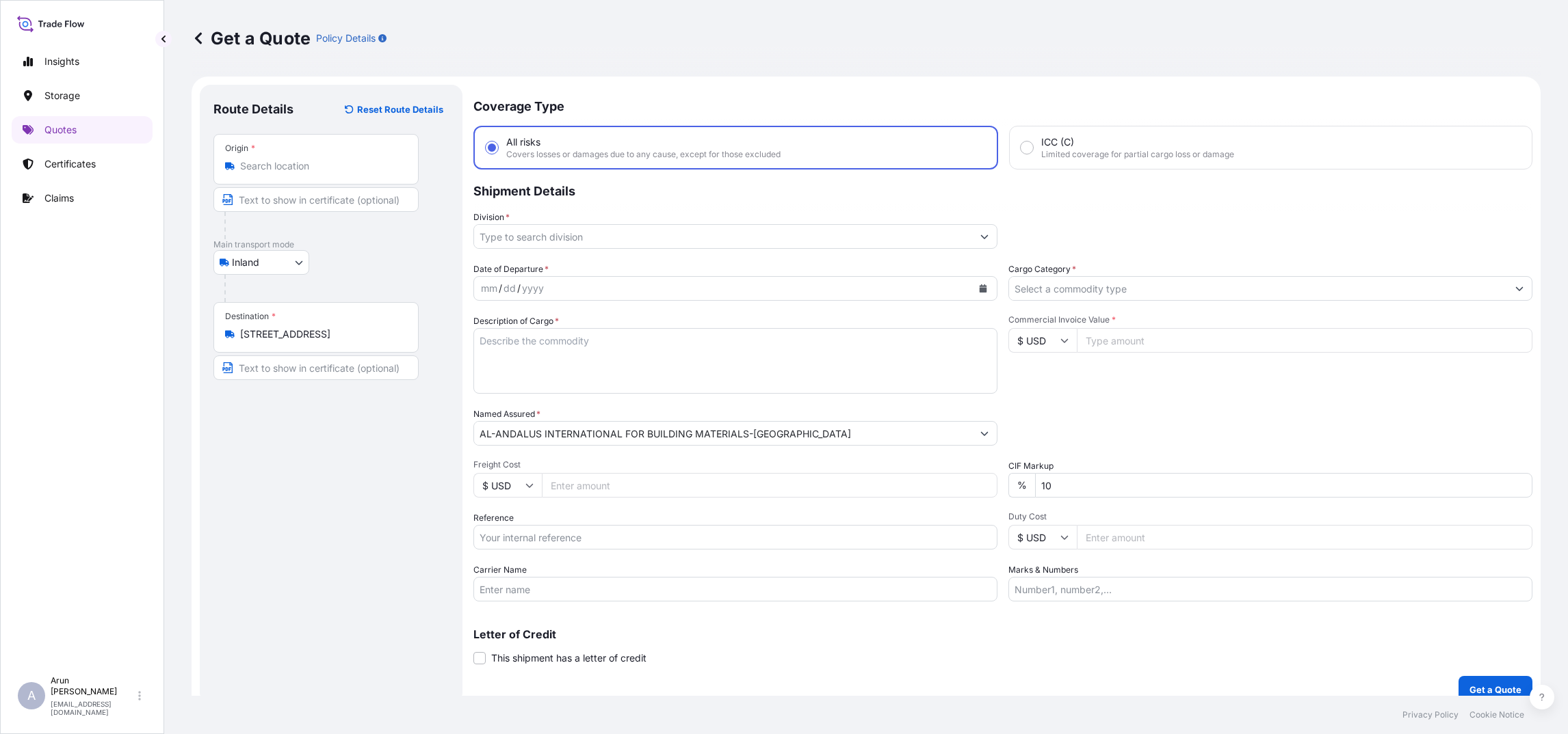
type input "Dammam Saudi Arabia"
